Goal: Task Accomplishment & Management: Manage account settings

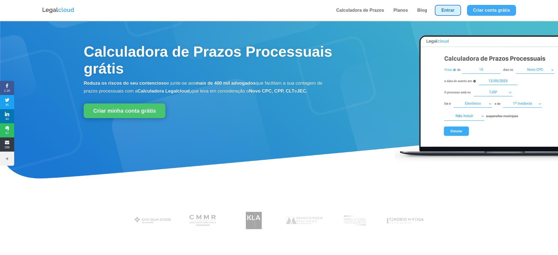
click at [443, 10] on link "Entrar" at bounding box center [448, 10] width 26 height 11
click at [451, 11] on link "Entrar" at bounding box center [448, 10] width 26 height 11
click at [446, 11] on link "Entrar" at bounding box center [448, 10] width 26 height 11
